Goal: Check status: Check status

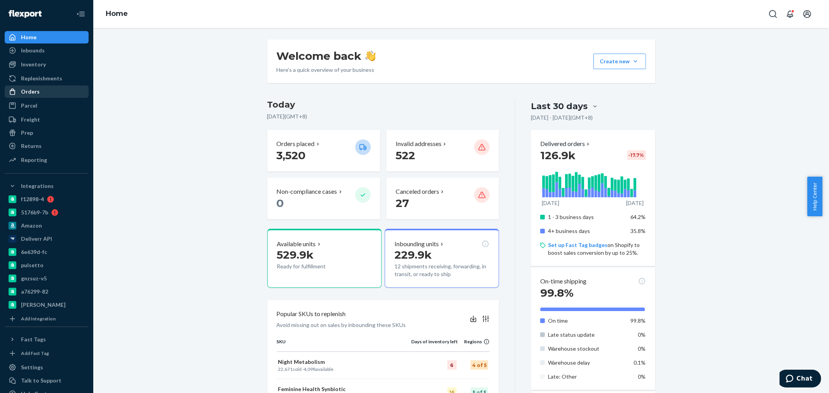
drag, startPoint x: 0, startPoint y: 0, endPoint x: 18, endPoint y: 94, distance: 95.4
click at [18, 94] on div at bounding box center [15, 92] width 12 height 8
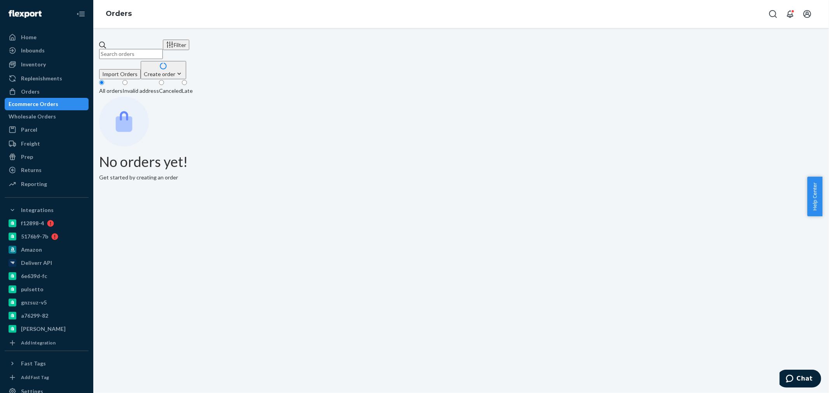
click at [157, 49] on input "text" at bounding box center [131, 54] width 64 height 10
paste input "2368202"
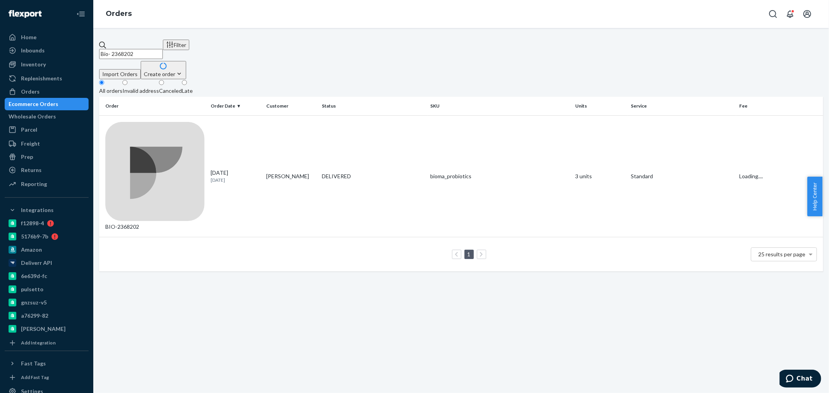
type input "Bio- 2368202"
click at [185, 237] on td "1 25 results per page" at bounding box center [461, 254] width 724 height 35
click at [182, 129] on td "BIO-2368202" at bounding box center [153, 176] width 108 height 122
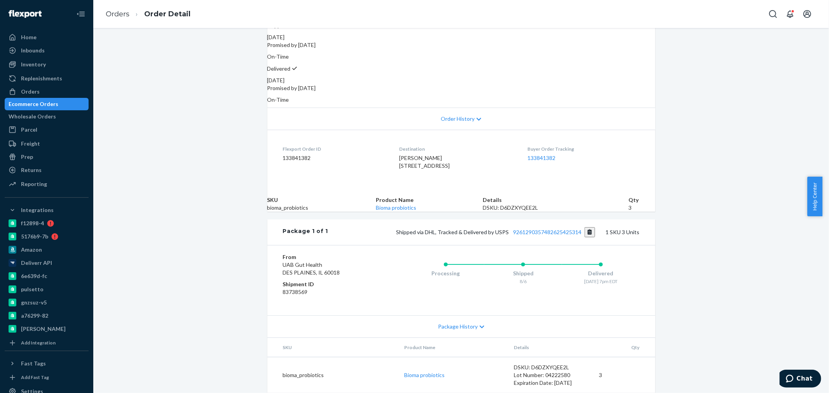
scroll to position [138, 0]
drag, startPoint x: 38, startPoint y: 90, endPoint x: 81, endPoint y: 76, distance: 45.1
click at [38, 90] on div "Orders" at bounding box center [46, 91] width 82 height 11
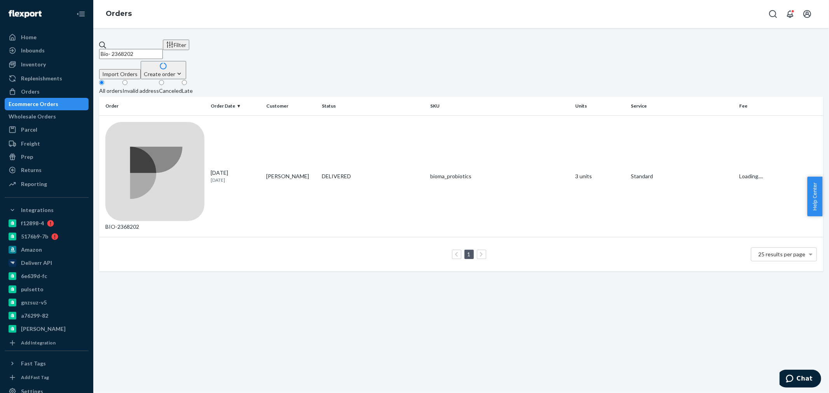
drag, startPoint x: 189, startPoint y: 42, endPoint x: 127, endPoint y: 51, distance: 62.1
click at [127, 51] on input "Bio- 2368202" at bounding box center [131, 54] width 64 height 10
paste input "2368202"
type input "Bio- 2368202"
click at [204, 127] on td "BIO-2368202" at bounding box center [153, 176] width 108 height 122
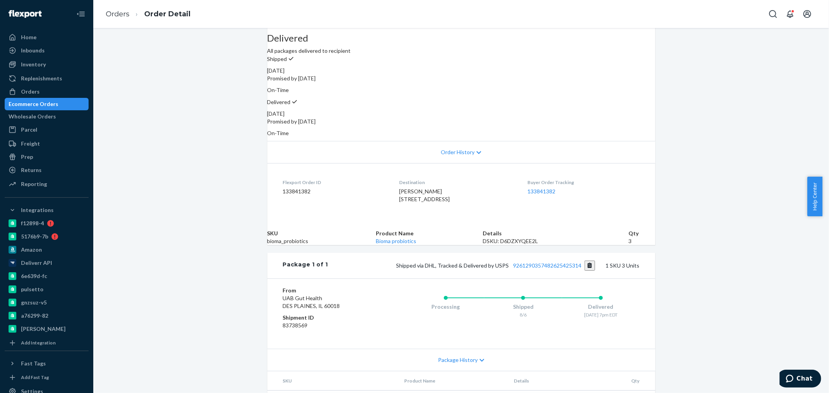
scroll to position [138, 0]
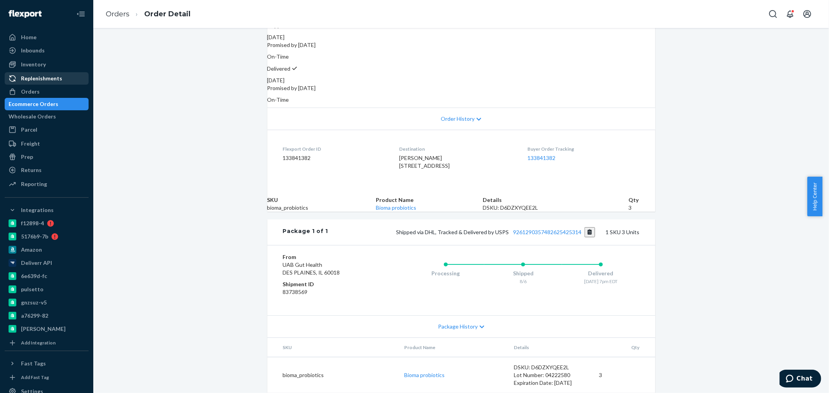
click at [28, 84] on link "Replenishments" at bounding box center [47, 78] width 84 height 12
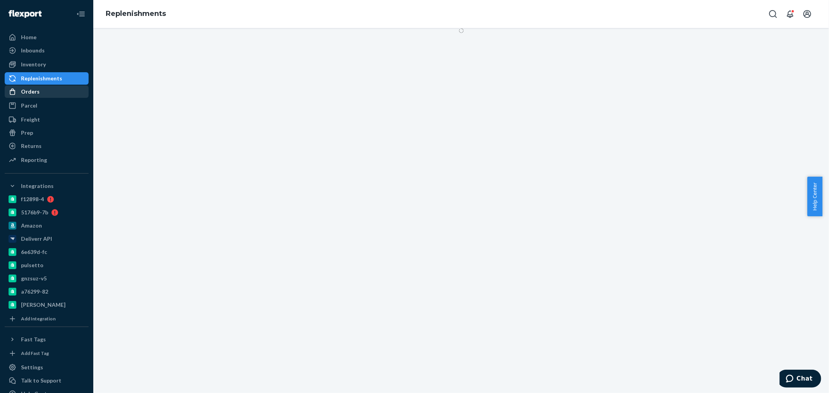
click at [38, 91] on div "Orders" at bounding box center [46, 91] width 82 height 11
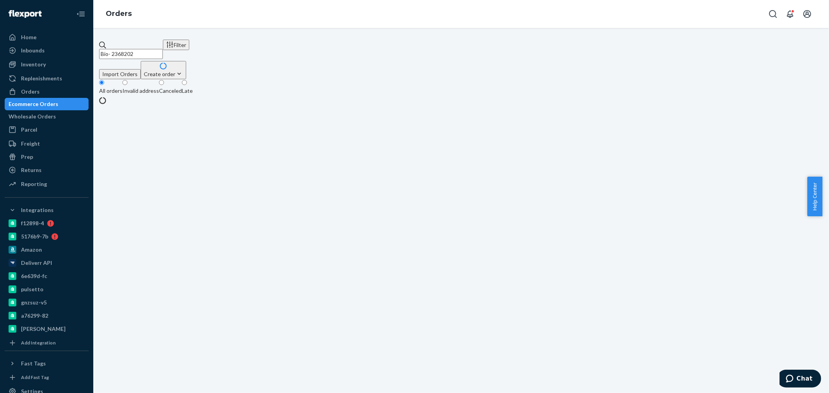
drag, startPoint x: 159, startPoint y: 49, endPoint x: 130, endPoint y: 51, distance: 28.4
click at [130, 51] on input "Bio- 2368202" at bounding box center [131, 54] width 64 height 10
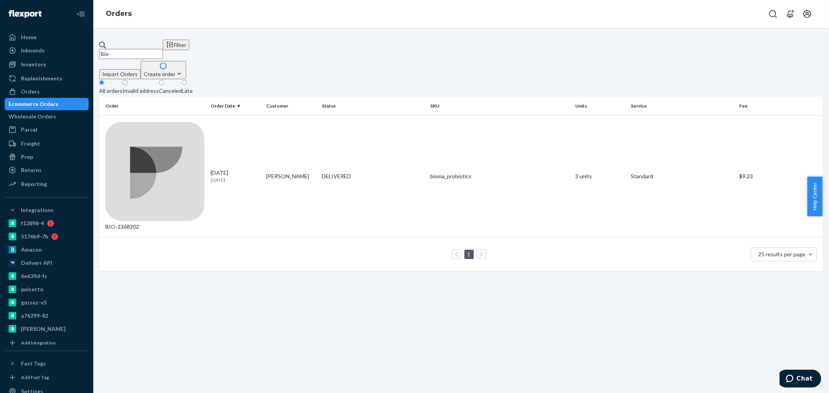
paste input "2479868"
click at [131, 49] on input "Bio- 2479868" at bounding box center [131, 54] width 64 height 10
type input "Bio- 2479868"
click at [294, 122] on td "Terry McBee" at bounding box center [291, 176] width 56 height 122
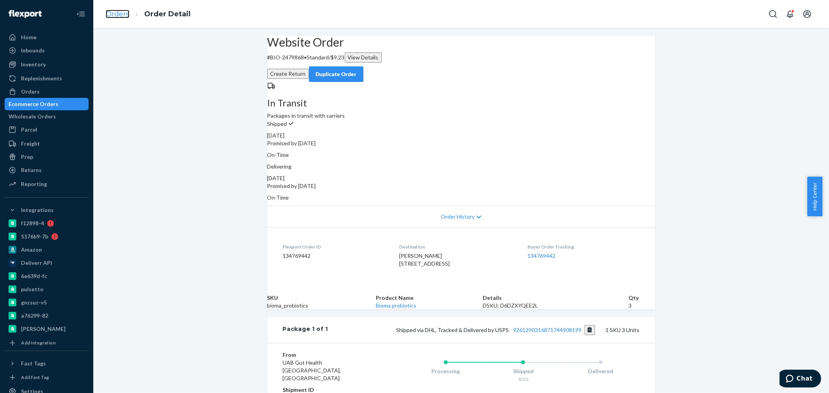
click at [114, 15] on link "Orders" at bounding box center [118, 14] width 24 height 9
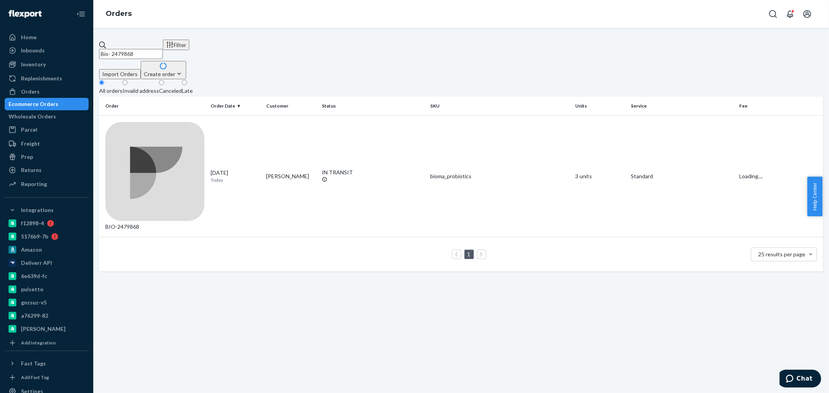
drag, startPoint x: 159, startPoint y: 48, endPoint x: 139, endPoint y: 49, distance: 19.9
click at [139, 49] on input "Bio- 2479868" at bounding box center [131, 54] width 64 height 10
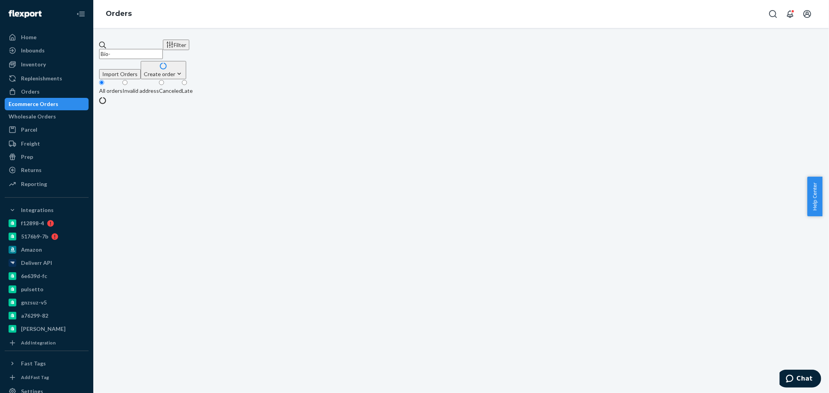
paste input "2364980"
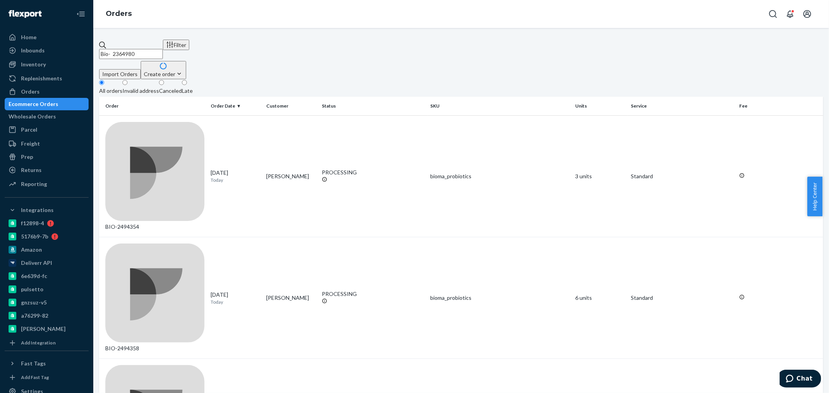
click at [130, 51] on input "Bio- 2364980" at bounding box center [131, 54] width 64 height 10
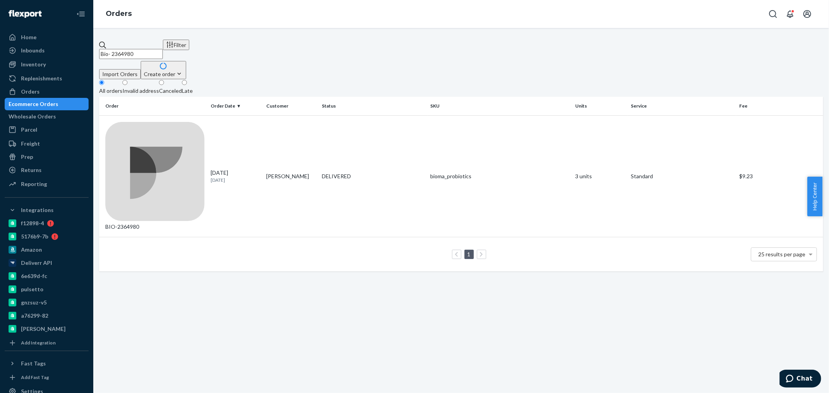
type input "Bio- 2364980"
click at [265, 242] on div "1 25 results per page" at bounding box center [461, 254] width 712 height 25
click at [411, 133] on td "DELIVERED" at bounding box center [373, 176] width 108 height 122
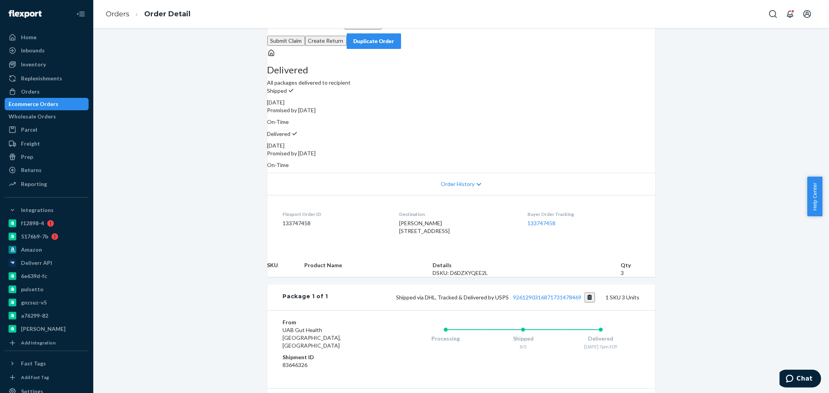
scroll to position [43, 0]
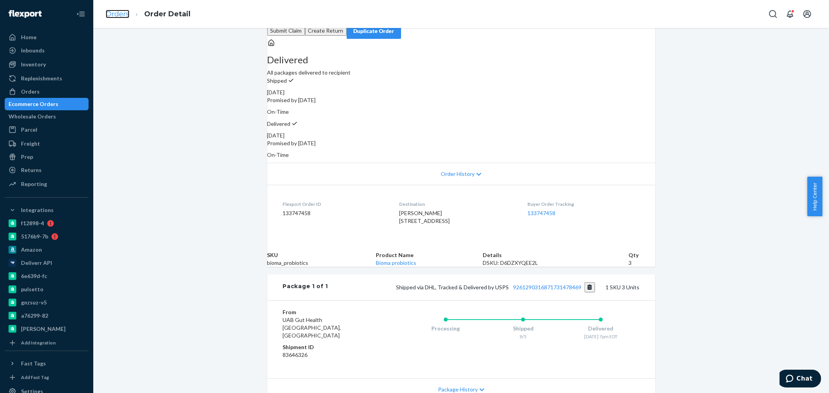
click at [122, 14] on link "Orders" at bounding box center [118, 14] width 24 height 9
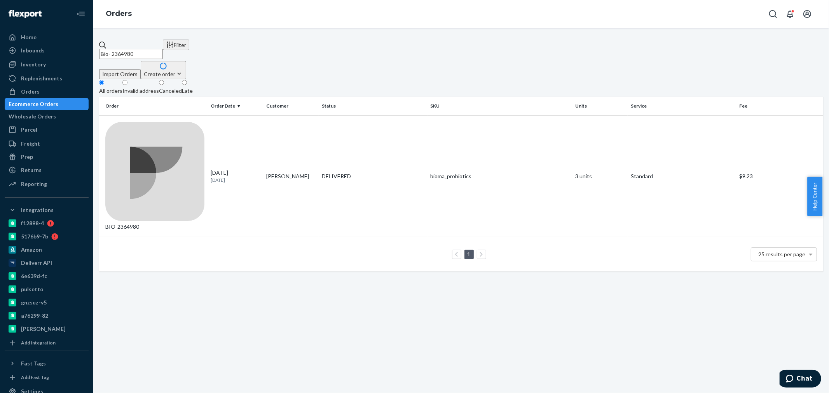
drag, startPoint x: 159, startPoint y: 47, endPoint x: 127, endPoint y: 47, distance: 31.1
click at [127, 49] on input "Bio- 2364980" at bounding box center [131, 54] width 64 height 10
paste input "2479868"
type input "Bio- 2479868"
click at [191, 122] on div "BIO-2479868" at bounding box center [154, 176] width 99 height 109
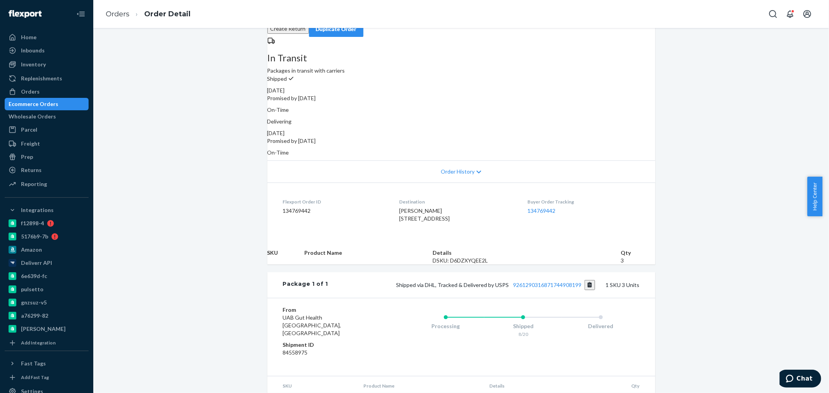
scroll to position [115, 0]
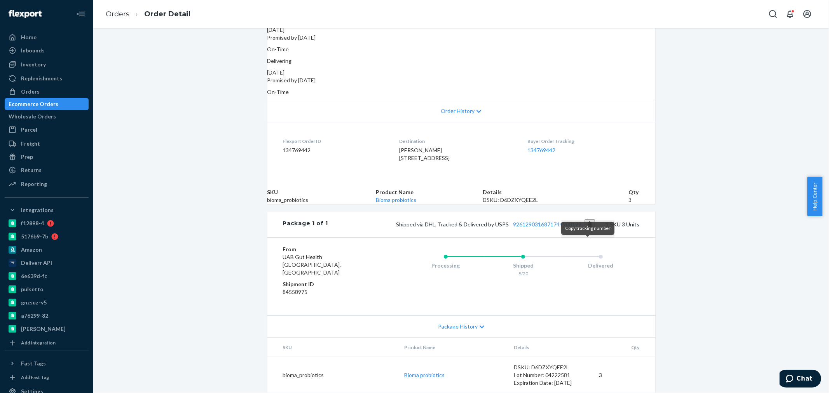
click at [587, 230] on button "Copy tracking number" at bounding box center [590, 225] width 10 height 10
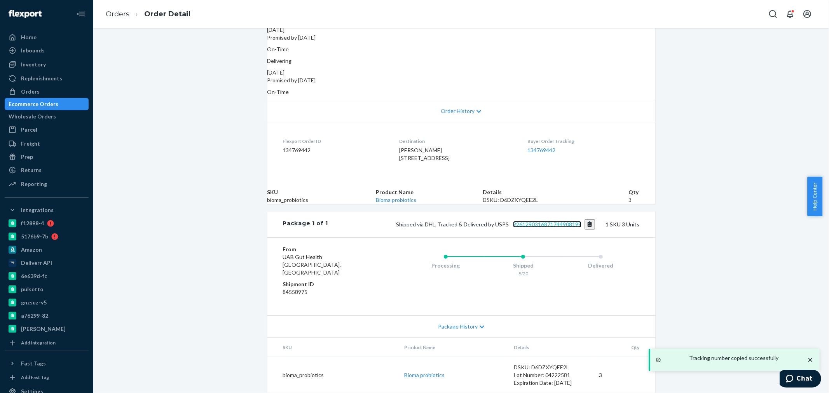
click at [553, 228] on link "9261290316871744908199" at bounding box center [547, 224] width 68 height 7
click at [35, 90] on div "Orders" at bounding box center [30, 92] width 19 height 8
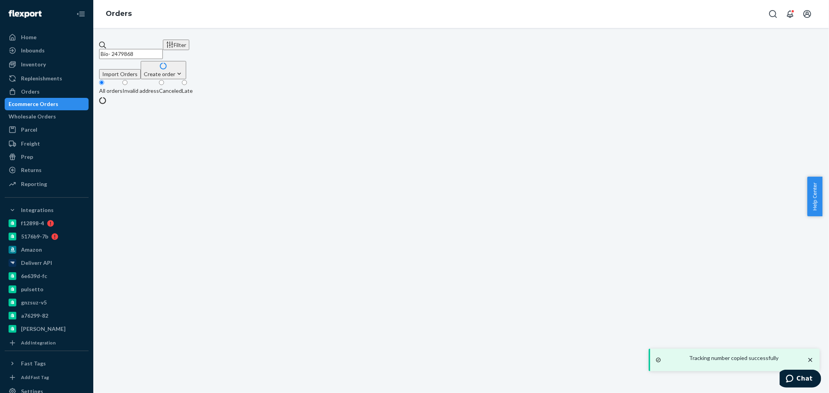
drag, startPoint x: 180, startPoint y: 45, endPoint x: 128, endPoint y: 45, distance: 51.3
click at [128, 49] on input "Bio- 2479868" at bounding box center [131, 54] width 64 height 10
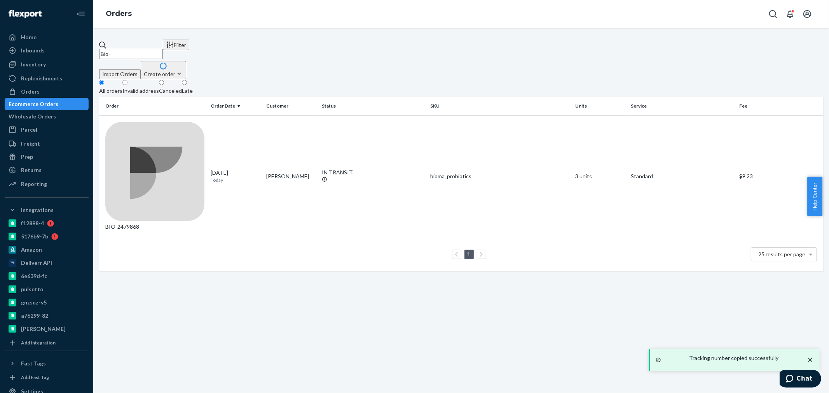
paste input "2467261"
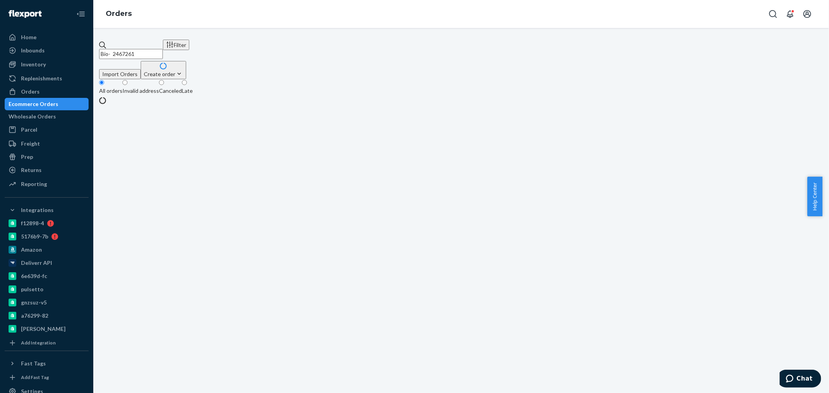
click at [128, 49] on input "Bio- 2467261" at bounding box center [131, 54] width 64 height 10
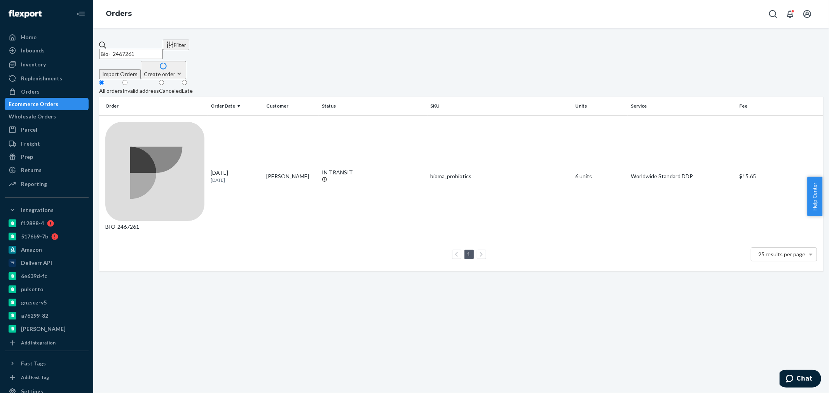
click at [133, 49] on input "Bio- 2467261" at bounding box center [131, 54] width 64 height 10
type input "Bio- 2467261"
click at [204, 122] on div "BIO-2467261" at bounding box center [154, 176] width 99 height 109
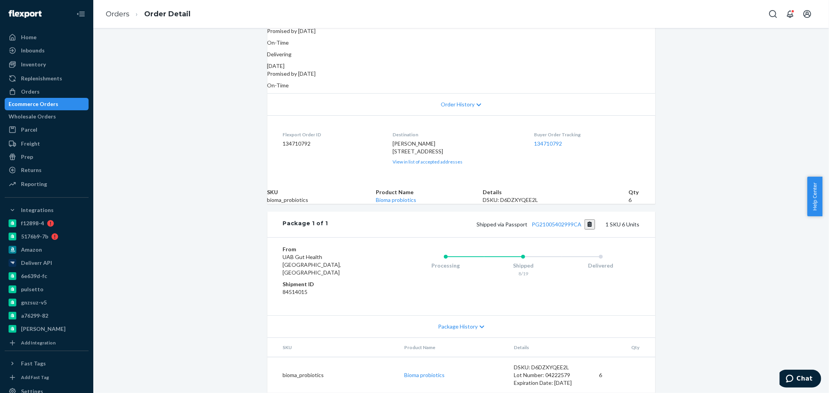
scroll to position [145, 0]
click at [32, 95] on div "Orders" at bounding box center [30, 92] width 19 height 8
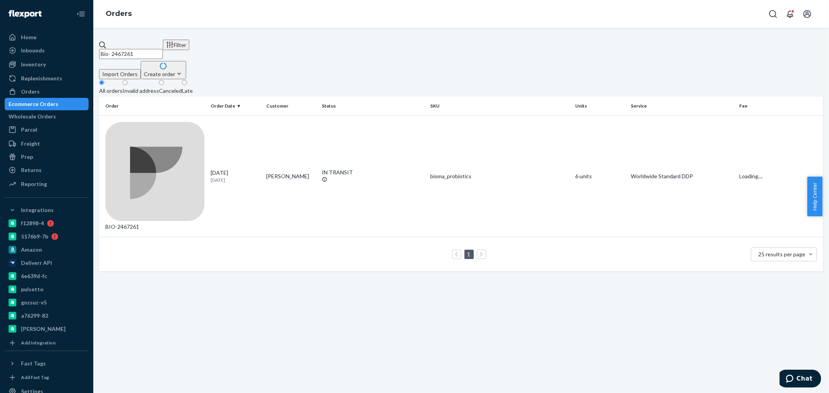
drag, startPoint x: 165, startPoint y: 49, endPoint x: 127, endPoint y: 49, distance: 37.7
click at [127, 49] on input "Bio- 2467261" at bounding box center [131, 54] width 64 height 10
paste input "2467261"
type input "Bio- 2467261"
click at [162, 124] on div "BIO-2467261" at bounding box center [154, 176] width 99 height 109
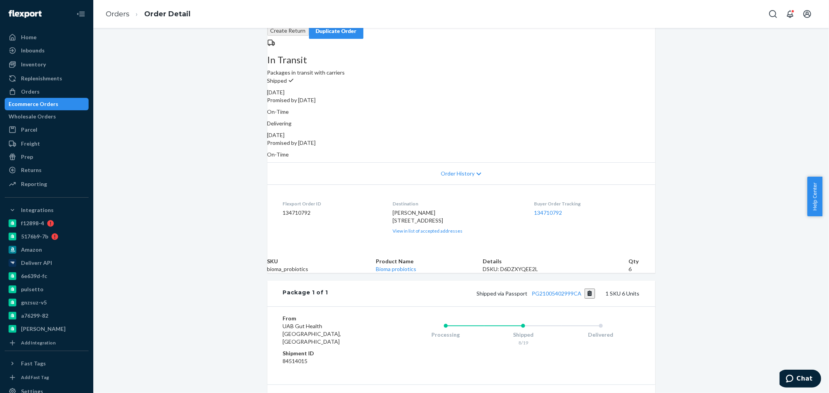
scroll to position [145, 0]
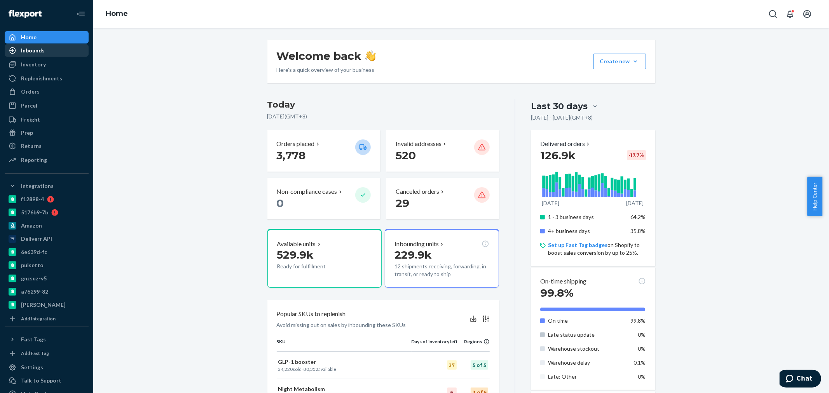
drag, startPoint x: 31, startPoint y: 92, endPoint x: 63, endPoint y: 56, distance: 47.6
click at [31, 92] on div "Orders" at bounding box center [30, 92] width 19 height 8
